Goal: Task Accomplishment & Management: Manage account settings

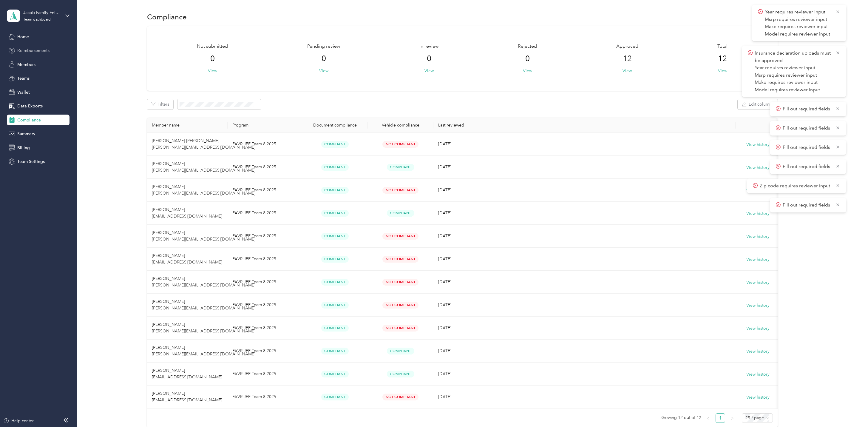
click at [43, 53] on span "Reimbursements" at bounding box center [33, 50] width 32 height 6
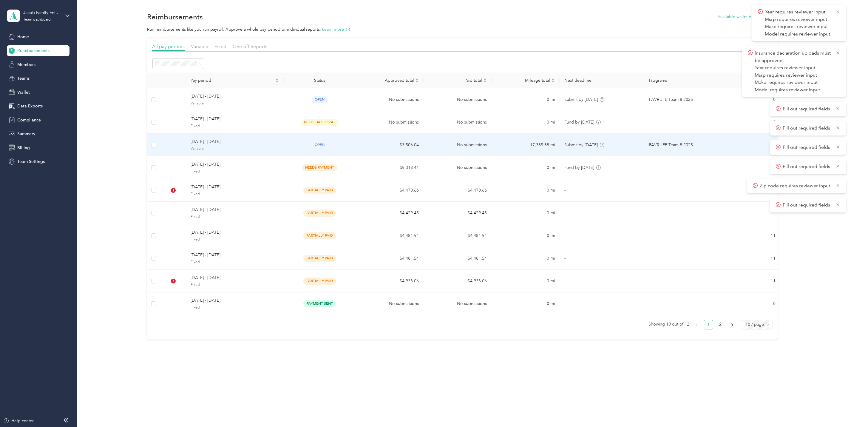
click at [236, 145] on span "[DATE] - [DATE]" at bounding box center [235, 141] width 88 height 7
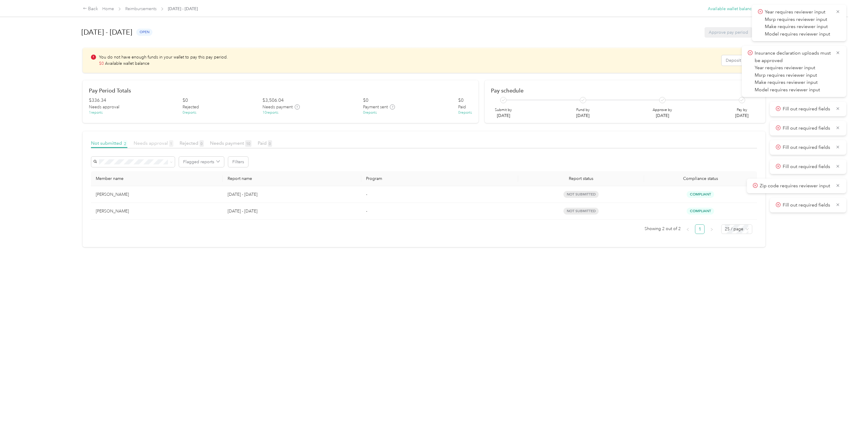
click at [158, 142] on span "Needs approval 1" at bounding box center [154, 143] width 40 height 6
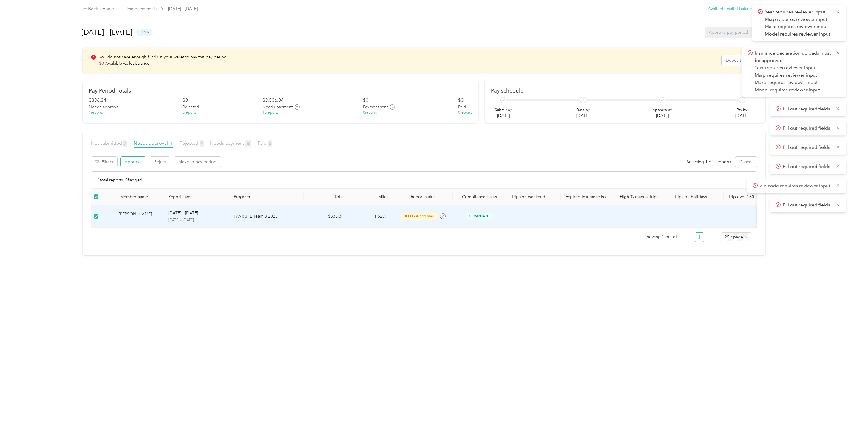
click at [138, 164] on button "Approve" at bounding box center [132, 162] width 25 height 10
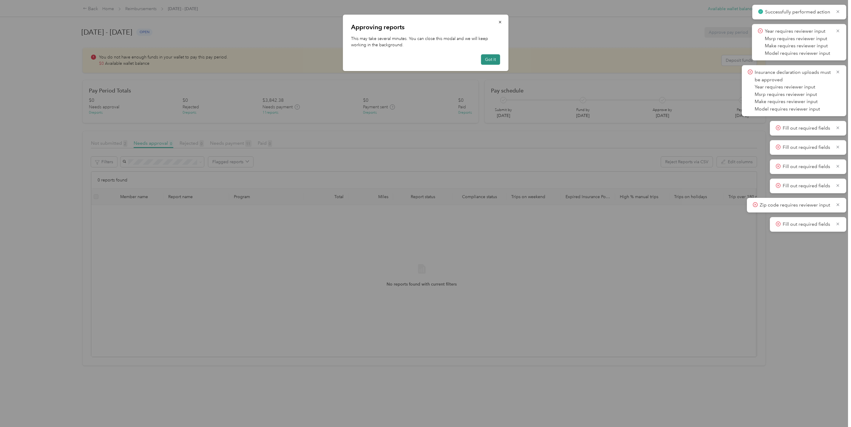
click at [495, 55] on button "Got it" at bounding box center [490, 59] width 19 height 10
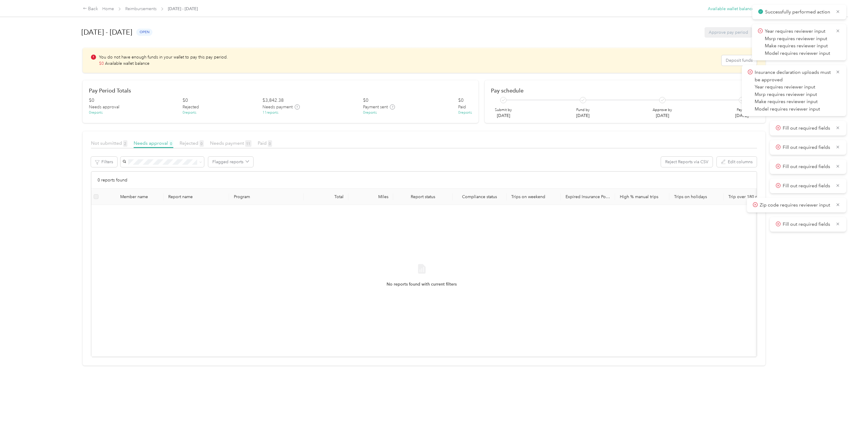
click at [37, 254] on div "Back Home Reimbursements [DATE] - [DATE] Available wallet balance : $0.00 Avail…" at bounding box center [424, 213] width 848 height 427
click at [108, 6] on link "Home" at bounding box center [108, 8] width 12 height 5
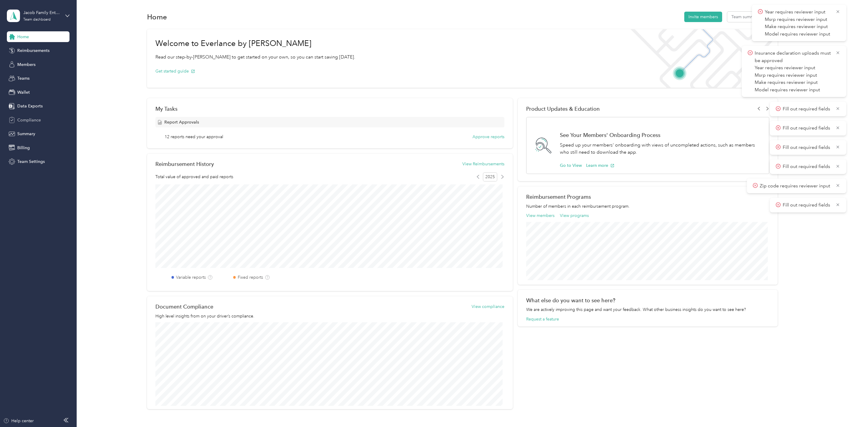
click at [34, 117] on span "Compliance" at bounding box center [29, 120] width 24 height 6
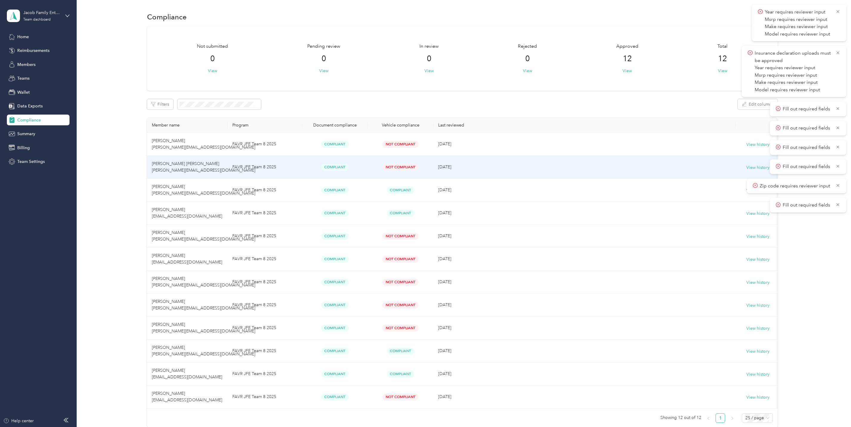
click at [173, 166] on span "[PERSON_NAME] [PERSON_NAME] [PERSON_NAME][EMAIL_ADDRESS][DOMAIN_NAME]" at bounding box center [203, 167] width 103 height 12
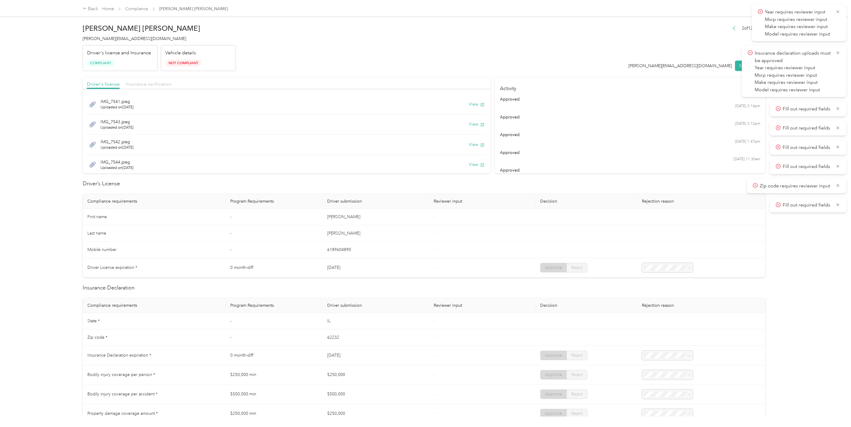
click at [165, 82] on span "Insurance verification" at bounding box center [149, 84] width 46 height 6
click at [108, 6] on link "Home" at bounding box center [108, 8] width 12 height 5
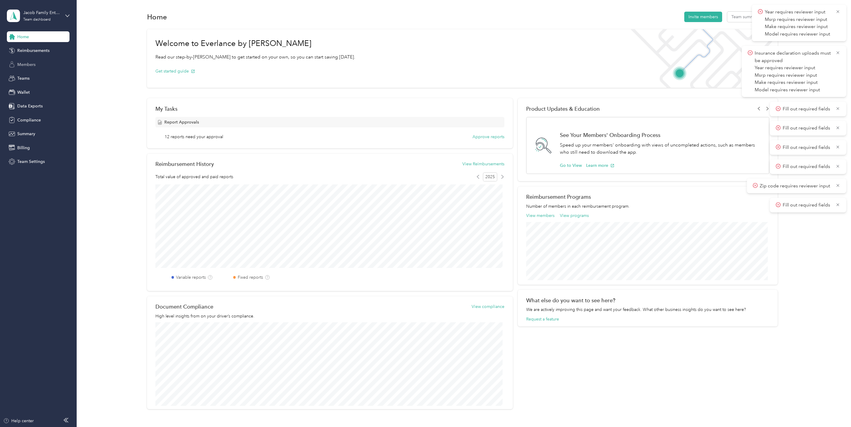
click at [31, 64] on span "Members" at bounding box center [26, 64] width 18 height 6
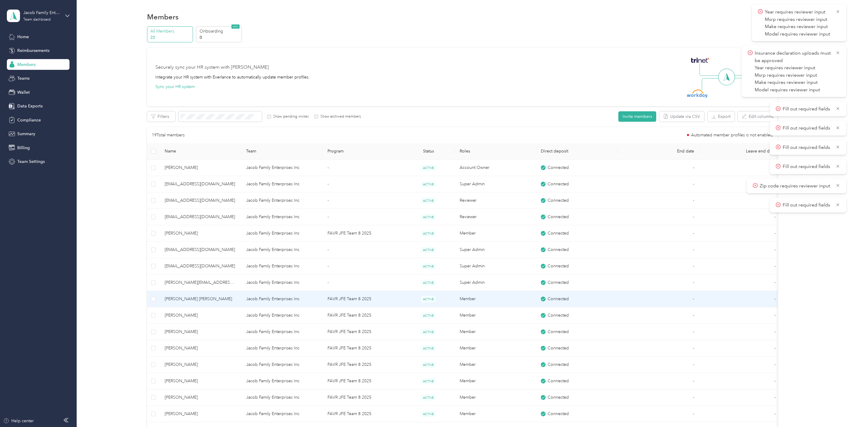
click at [208, 302] on span "[PERSON_NAME] [PERSON_NAME]" at bounding box center [201, 299] width 72 height 7
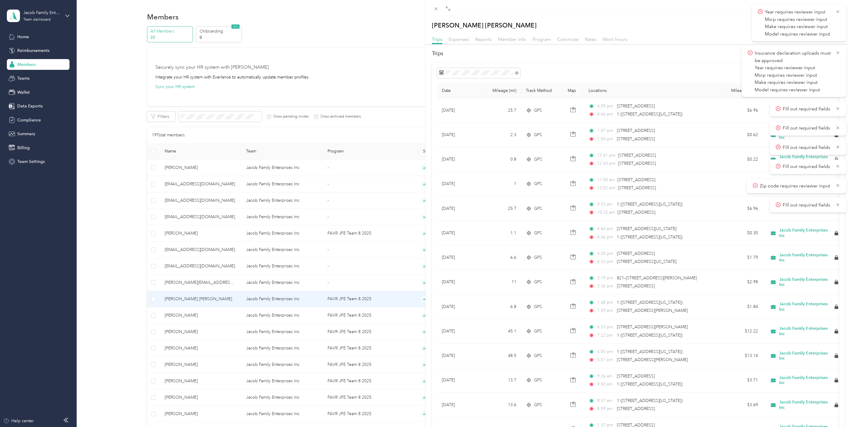
click at [493, 24] on p "[PERSON_NAME] [PERSON_NAME]" at bounding box center [484, 25] width 105 height 10
click at [387, 301] on div "[PERSON_NAME] [PERSON_NAME] Archive Trips Expenses Reports Member info Program …" at bounding box center [425, 213] width 851 height 427
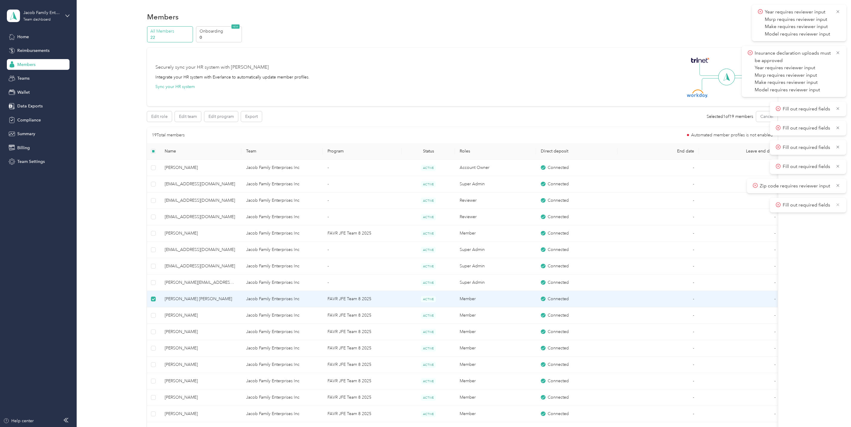
drag, startPoint x: 841, startPoint y: 203, endPoint x: 838, endPoint y: 206, distance: 4.7
click at [842, 204] on div "Fill out required fields" at bounding box center [808, 205] width 76 height 15
click at [838, 206] on icon at bounding box center [837, 204] width 5 height 5
click at [839, 186] on icon at bounding box center [837, 185] width 5 height 5
click at [837, 166] on icon at bounding box center [838, 166] width 3 height 3
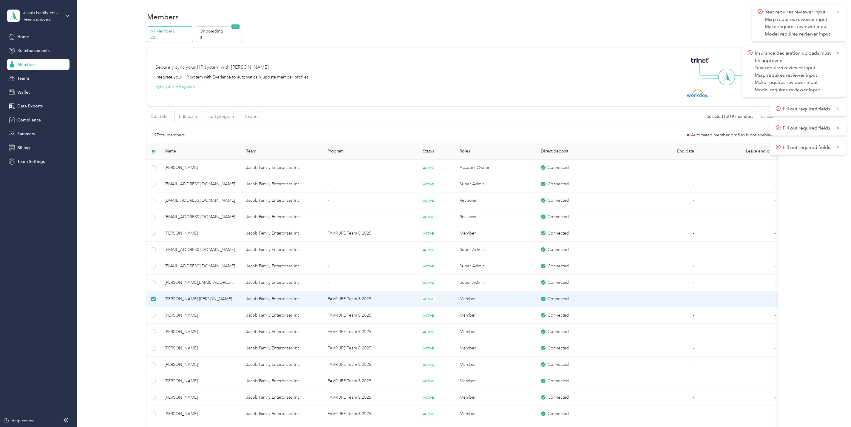
click at [837, 146] on icon at bounding box center [837, 146] width 5 height 5
drag, startPoint x: 837, startPoint y: 131, endPoint x: 838, endPoint y: 117, distance: 13.4
click at [837, 129] on span "Fill out required fields" at bounding box center [808, 127] width 64 height 7
click at [838, 104] on div "Fill out required fields" at bounding box center [808, 109] width 76 height 15
click at [837, 110] on icon at bounding box center [837, 108] width 5 height 5
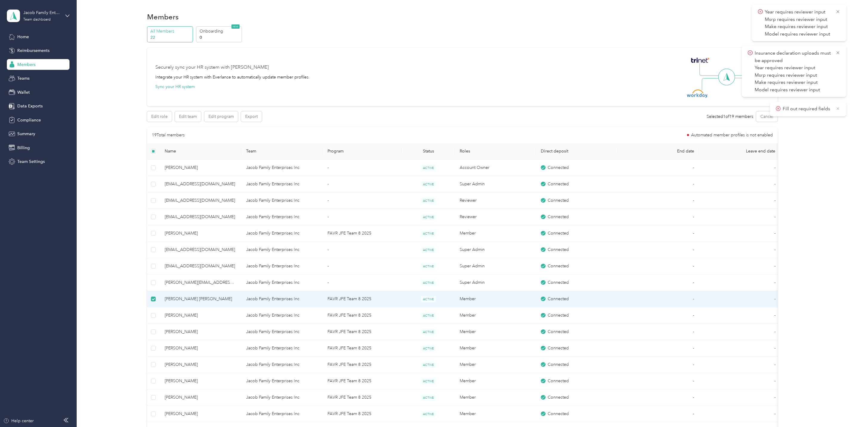
click at [839, 108] on icon at bounding box center [837, 108] width 5 height 5
click at [836, 54] on icon at bounding box center [837, 52] width 5 height 5
click at [840, 7] on div "Year requires reviewer input Msrp requires reviewer input Make requires reviewe…" at bounding box center [799, 23] width 94 height 36
click at [222, 302] on span "[PERSON_NAME] [PERSON_NAME]" at bounding box center [201, 299] width 72 height 7
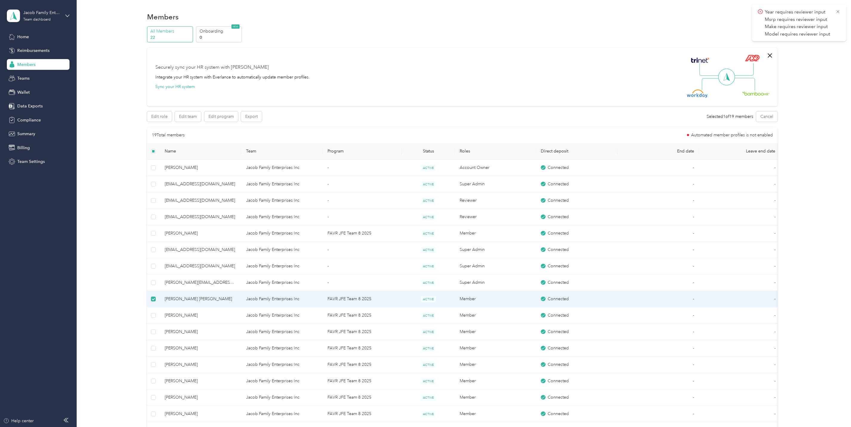
click at [222, 302] on span "[PERSON_NAME] [PERSON_NAME]" at bounding box center [201, 299] width 72 height 7
click at [193, 115] on button "Edit team" at bounding box center [188, 116] width 26 height 10
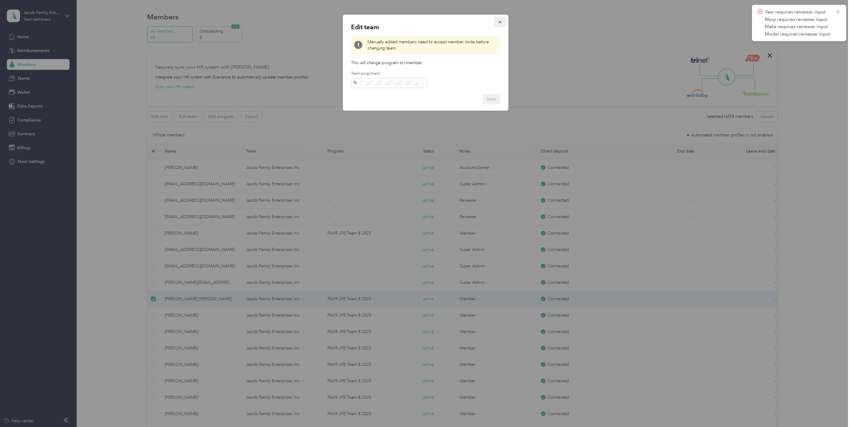
click at [499, 22] on icon "button" at bounding box center [500, 22] width 4 height 4
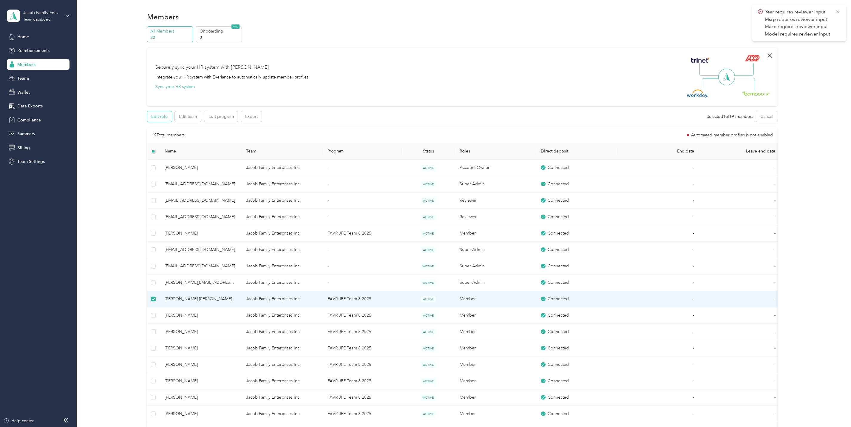
click at [159, 116] on button "Edit role" at bounding box center [159, 116] width 25 height 10
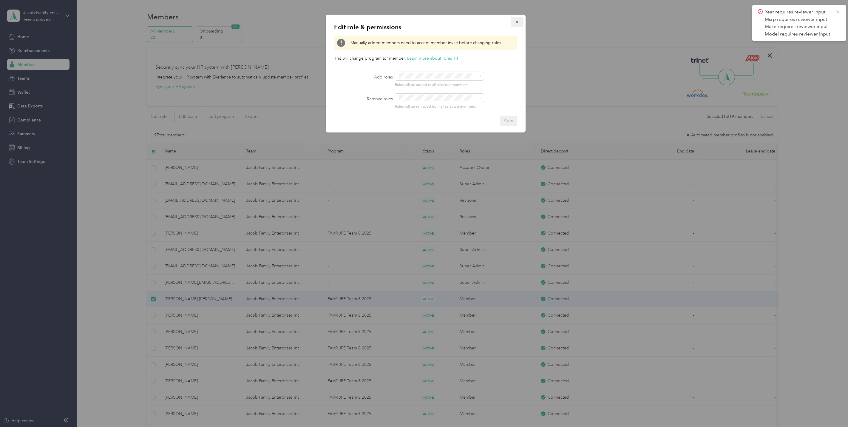
click at [517, 19] on span "button" at bounding box center [517, 21] width 4 height 5
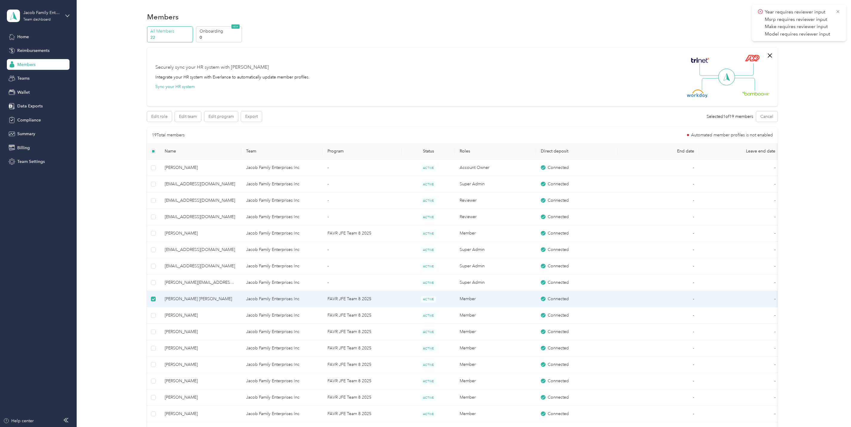
drag, startPoint x: 267, startPoint y: 296, endPoint x: 261, endPoint y: 300, distance: 7.1
click at [261, 300] on td "Jacob Family Enterprises Inc" at bounding box center [281, 299] width 81 height 16
click at [260, 300] on td "Jacob Family Enterprises Inc" at bounding box center [281, 299] width 81 height 16
drag, startPoint x: 260, startPoint y: 300, endPoint x: 199, endPoint y: 303, distance: 61.8
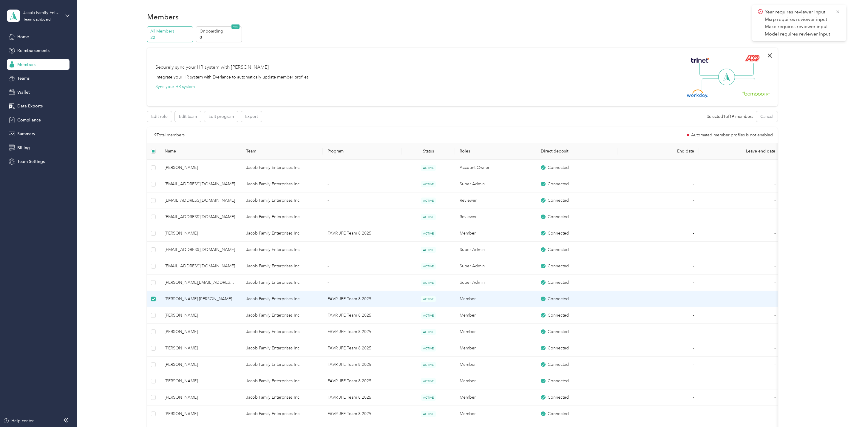
click at [199, 302] on span "[PERSON_NAME] [PERSON_NAME]" at bounding box center [201, 299] width 72 height 7
click at [154, 115] on button "Edit role" at bounding box center [159, 116] width 25 height 10
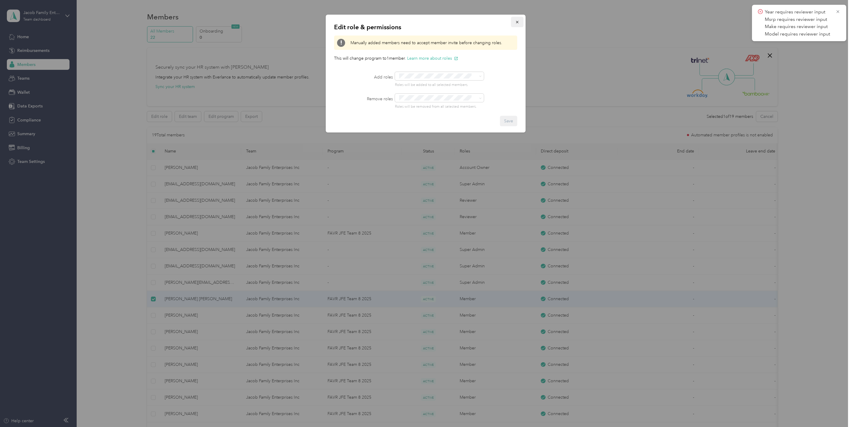
click at [513, 21] on button "button" at bounding box center [517, 22] width 13 height 10
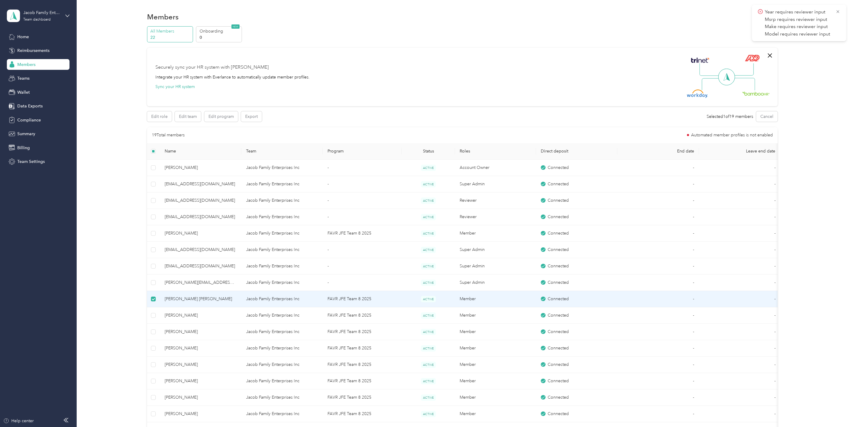
click at [201, 299] on span "[PERSON_NAME] [PERSON_NAME]" at bounding box center [201, 299] width 72 height 7
drag, startPoint x: 201, startPoint y: 299, endPoint x: 161, endPoint y: 300, distance: 40.0
click at [161, 300] on td "[PERSON_NAME] [PERSON_NAME]" at bounding box center [200, 299] width 81 height 16
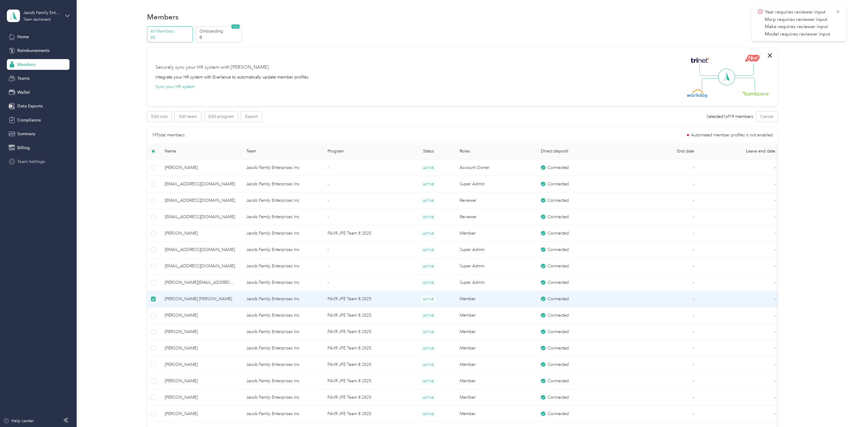
click at [29, 160] on span "Team Settings" at bounding box center [30, 161] width 27 height 6
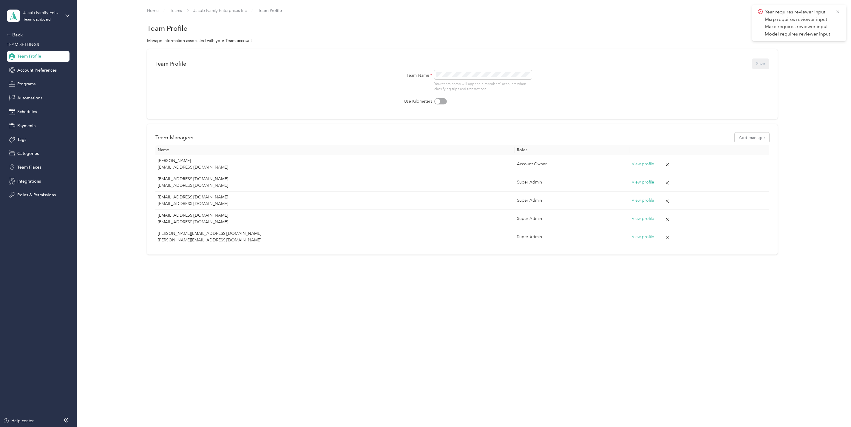
click at [37, 55] on span "Team Profile" at bounding box center [29, 56] width 24 height 6
click at [10, 36] on icon at bounding box center [9, 35] width 4 height 4
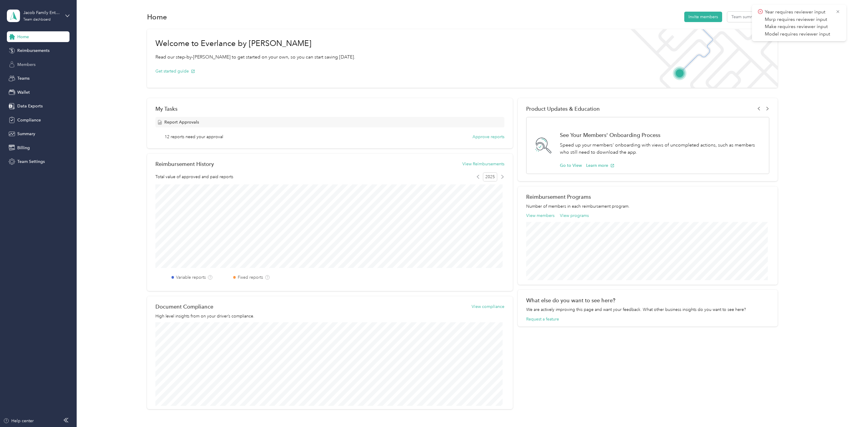
click at [16, 60] on div "Members" at bounding box center [38, 64] width 63 height 11
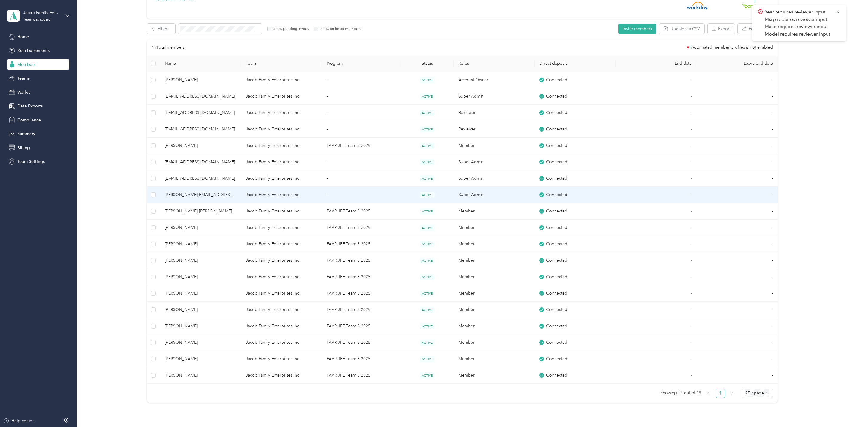
scroll to position [104, 0]
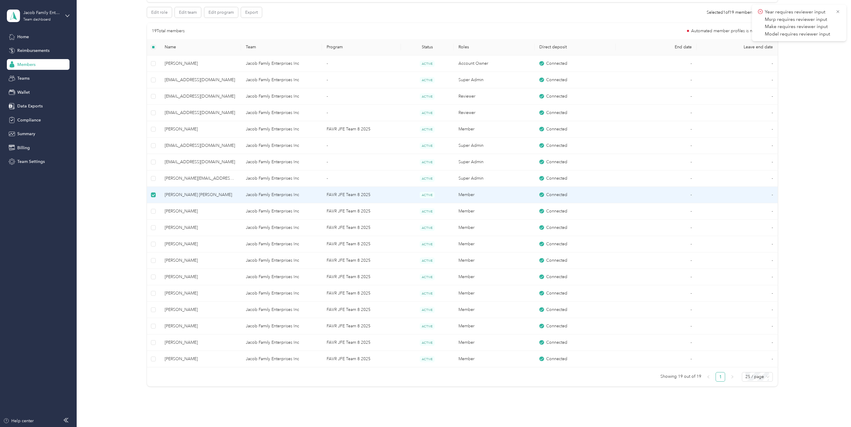
click at [158, 194] on td at bounding box center [153, 195] width 13 height 16
click at [160, 194] on td "[PERSON_NAME] [PERSON_NAME]" at bounding box center [200, 195] width 81 height 16
click at [200, 198] on span "[PERSON_NAME] [PERSON_NAME]" at bounding box center [201, 194] width 72 height 7
click at [439, 191] on td "ACTIVE" at bounding box center [427, 195] width 53 height 16
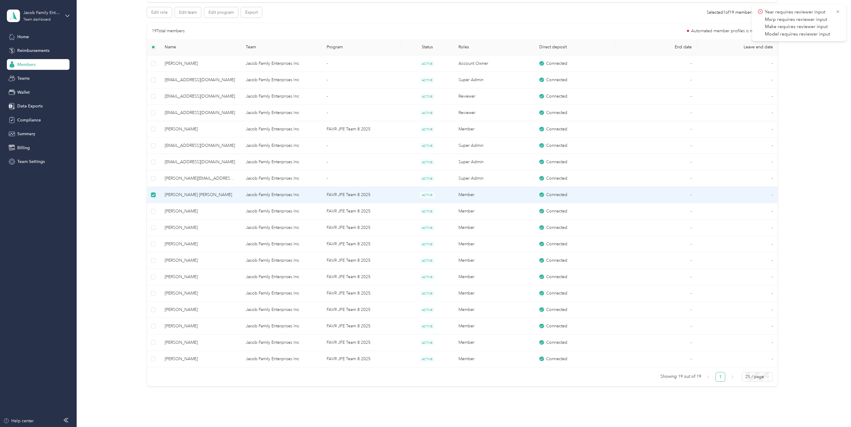
click at [546, 194] on span "Connected" at bounding box center [556, 194] width 21 height 7
drag, startPoint x: 543, startPoint y: 194, endPoint x: 517, endPoint y: 194, distance: 25.9
click at [517, 194] on td "Member" at bounding box center [494, 195] width 81 height 16
click at [503, 196] on td "Member" at bounding box center [494, 195] width 81 height 16
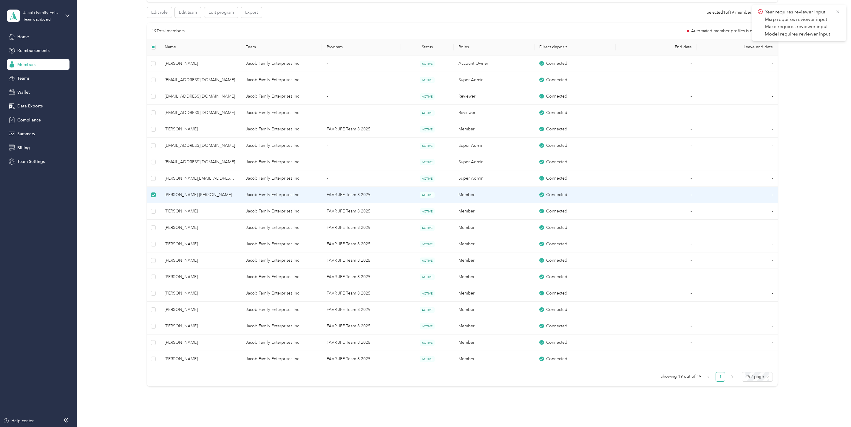
click at [503, 196] on td "Member" at bounding box center [494, 195] width 81 height 16
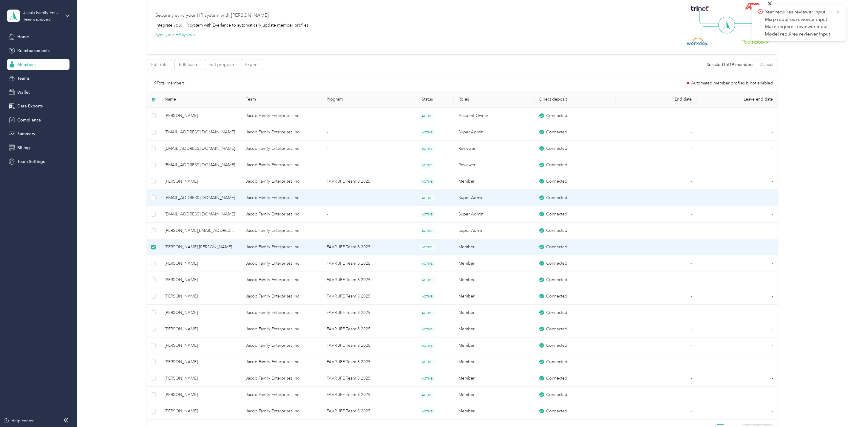
scroll to position [30, 0]
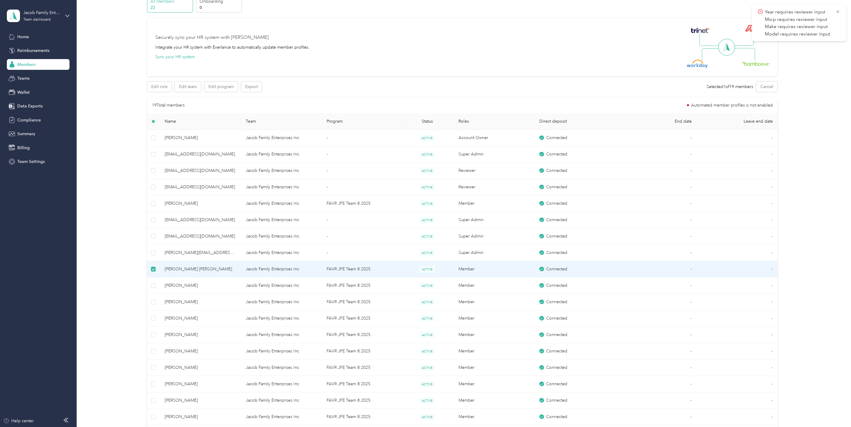
click at [385, 271] on td "FAVR JFE Team 8 2025" at bounding box center [361, 269] width 79 height 16
click at [598, 276] on td "Connected" at bounding box center [574, 269] width 81 height 16
click at [682, 268] on td "-" at bounding box center [656, 269] width 81 height 16
click at [684, 268] on td "-" at bounding box center [656, 269] width 81 height 16
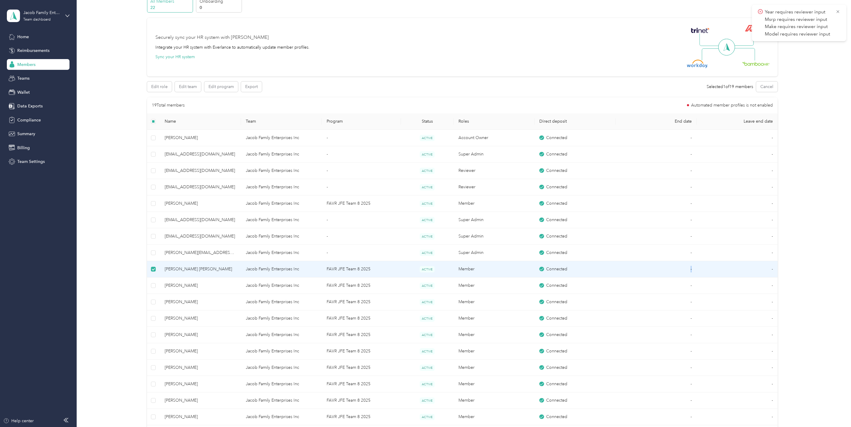
click at [684, 268] on td "-" at bounding box center [656, 269] width 81 height 16
drag, startPoint x: 684, startPoint y: 268, endPoint x: 767, endPoint y: 271, distance: 83.6
click at [767, 271] on td "-" at bounding box center [736, 269] width 81 height 16
click at [258, 266] on td "Jacob Family Enterprises Inc" at bounding box center [281, 269] width 81 height 16
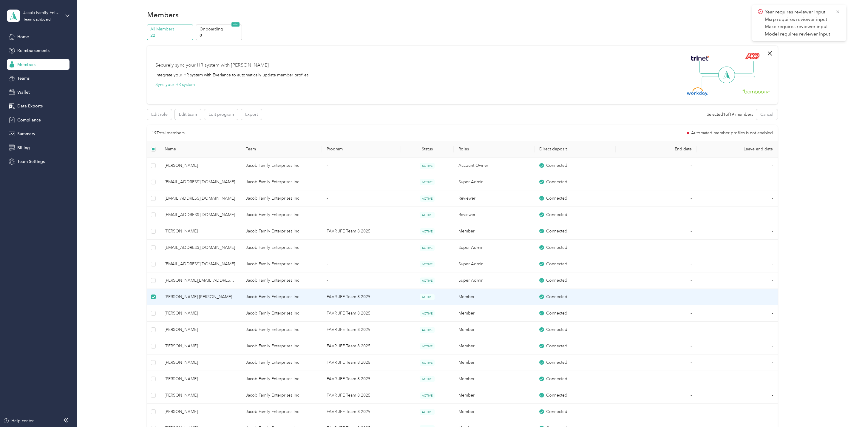
scroll to position [0, 0]
click at [225, 116] on button "Edit program" at bounding box center [221, 116] width 34 height 10
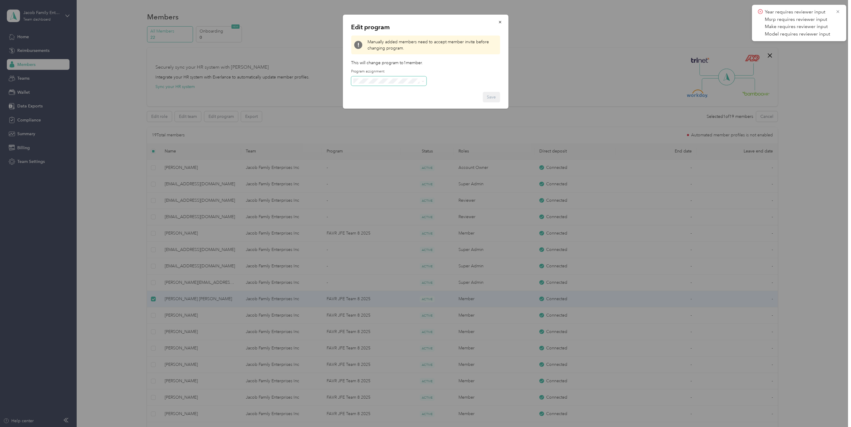
click at [424, 81] on icon at bounding box center [422, 81] width 3 height 3
click at [406, 120] on span "FAVR JFE Team 8 2025 (FAVR)" at bounding box center [384, 122] width 58 height 5
click at [466, 95] on div "Save" at bounding box center [425, 97] width 149 height 10
click at [497, 19] on button "button" at bounding box center [500, 22] width 13 height 10
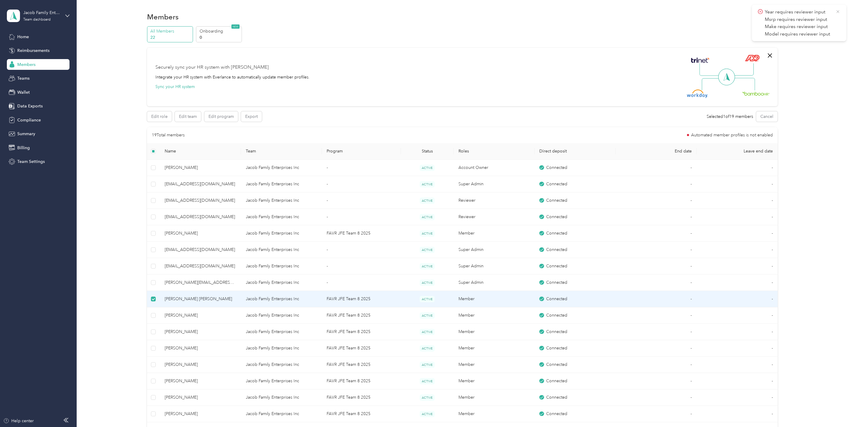
click at [838, 9] on icon at bounding box center [837, 11] width 5 height 5
click at [543, 300] on div "Connected" at bounding box center [575, 299] width 72 height 7
click at [38, 34] on div "Home" at bounding box center [38, 36] width 63 height 11
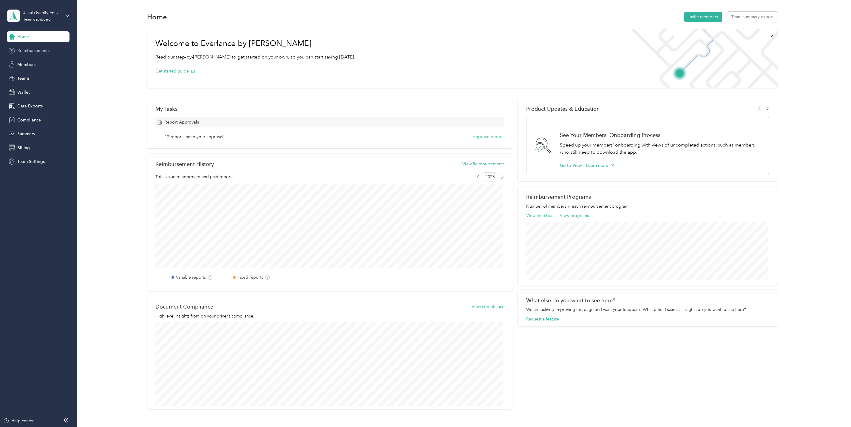
click at [39, 51] on span "Reimbursements" at bounding box center [33, 50] width 32 height 6
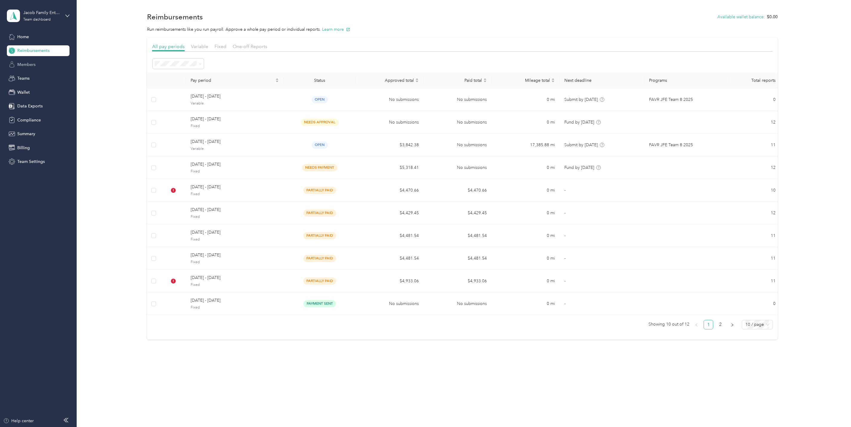
click at [43, 64] on div "Members" at bounding box center [38, 64] width 63 height 11
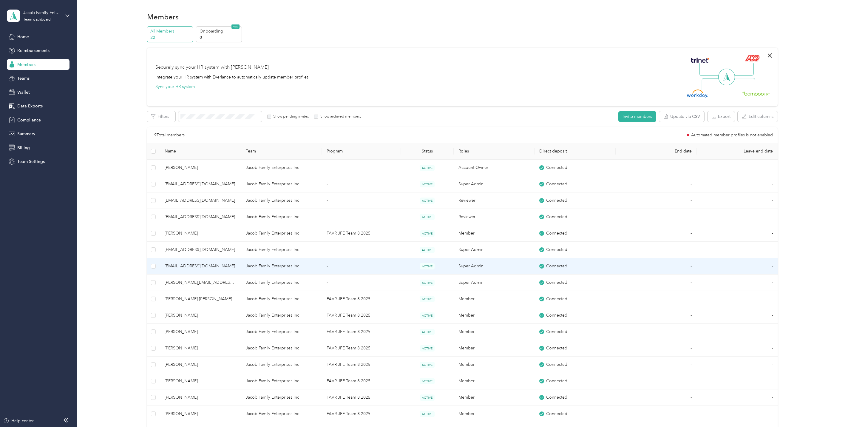
click at [210, 271] on td "[EMAIL_ADDRESS][DOMAIN_NAME]" at bounding box center [200, 266] width 81 height 16
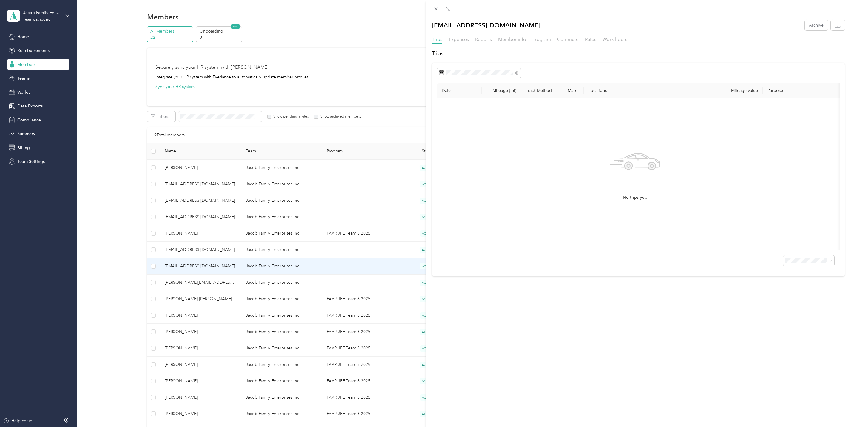
click at [204, 285] on div "[EMAIL_ADDRESS][DOMAIN_NAME] Archive Trips Expenses Reports Member info Program…" at bounding box center [425, 213] width 851 height 427
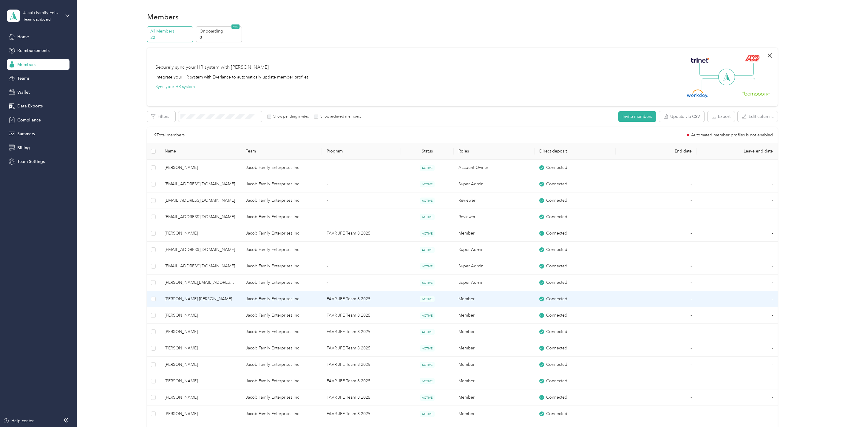
click at [203, 300] on span "[PERSON_NAME] [PERSON_NAME]" at bounding box center [201, 299] width 72 height 7
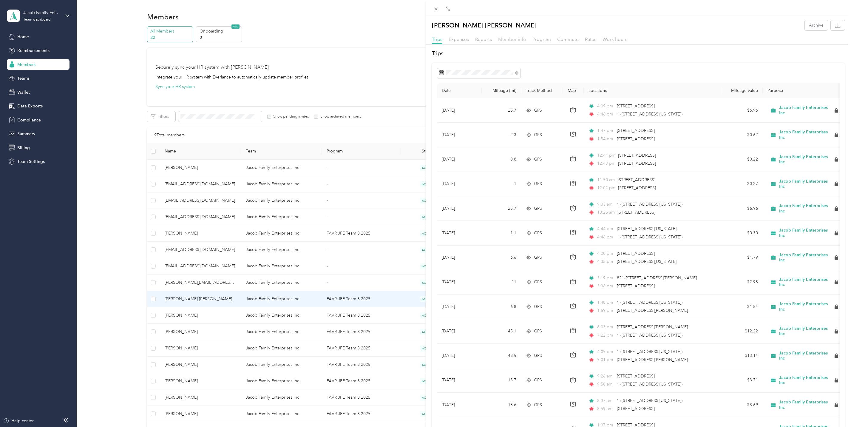
click at [519, 39] on span "Member info" at bounding box center [512, 39] width 28 height 6
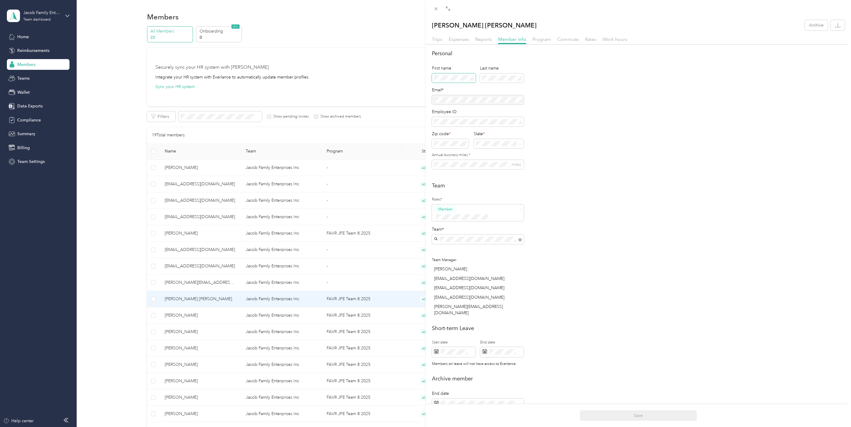
click at [400, 79] on div "[PERSON_NAME] [PERSON_NAME] Archive Trips Expenses Reports Member info Program …" at bounding box center [425, 213] width 851 height 427
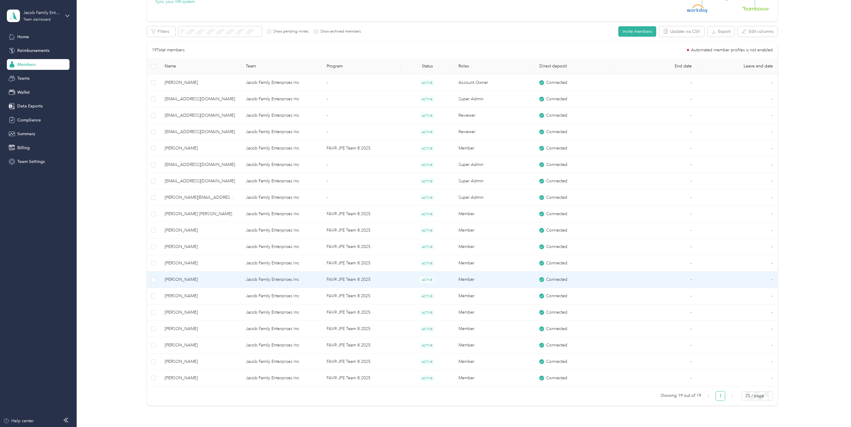
scroll to position [104, 0]
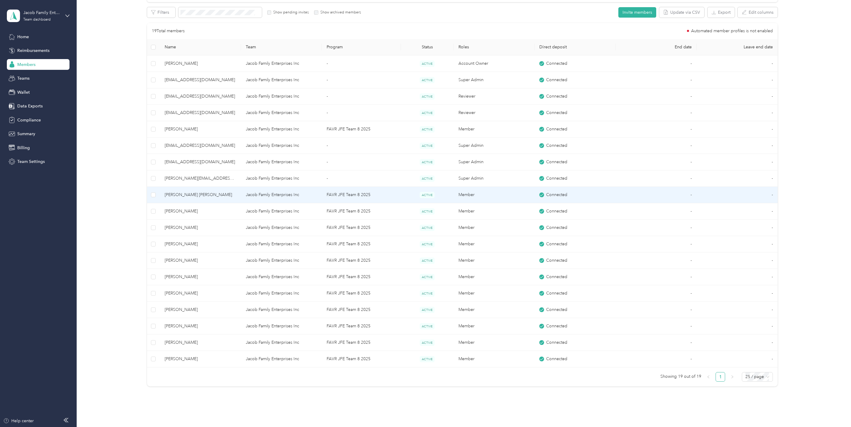
click at [224, 201] on td "[PERSON_NAME] [PERSON_NAME]" at bounding box center [200, 195] width 81 height 16
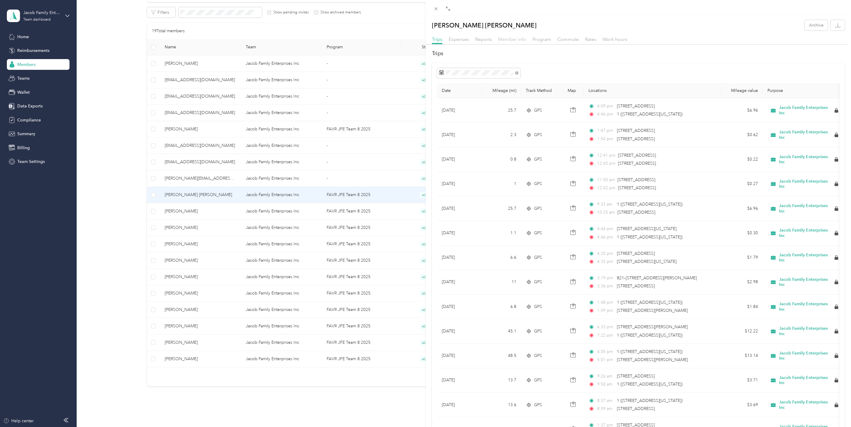
click at [511, 38] on span "Member info" at bounding box center [512, 39] width 28 height 6
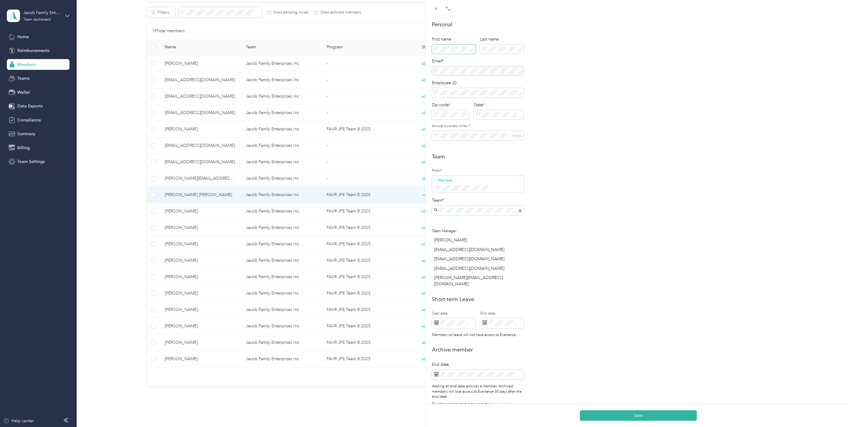
scroll to position [31, 0]
click at [641, 415] on button "Save" at bounding box center [638, 415] width 117 height 10
click at [566, 315] on div "Short-term Leave Start date End date Members on leave will not have access to E…" at bounding box center [638, 315] width 413 height 45
click at [9, 13] on div "[PERSON_NAME] Archive Trips Expenses Reports Member info Program Commute Rates …" at bounding box center [425, 213] width 851 height 427
